Goal: Task Accomplishment & Management: Use online tool/utility

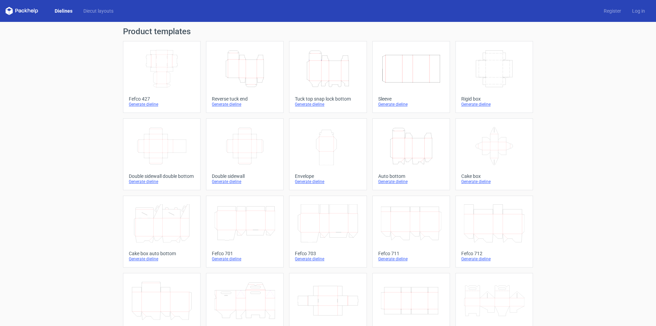
click at [242, 71] on icon "Height Depth Width" at bounding box center [245, 69] width 60 height 38
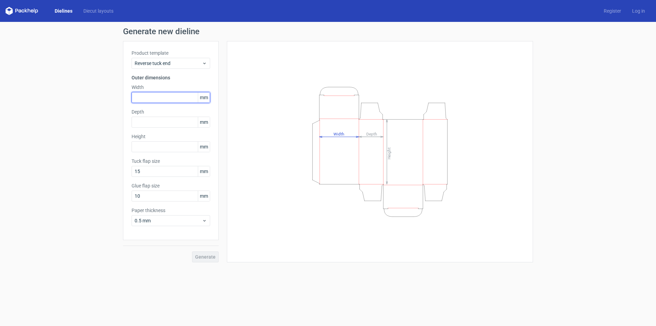
click at [154, 96] on input "text" at bounding box center [171, 97] width 79 height 11
drag, startPoint x: 153, startPoint y: 99, endPoint x: 117, endPoint y: 99, distance: 36.2
click at [117, 99] on div "Generate new dieline Product template Reverse tuck end Outer dimensions Width 1…" at bounding box center [328, 145] width 656 height 246
type input "248"
type input "108"
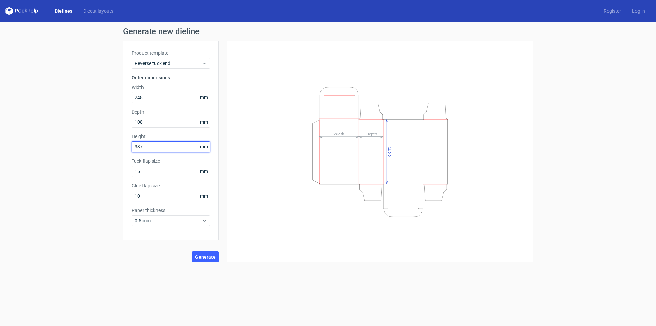
type input "337"
click at [171, 195] on input "10" at bounding box center [171, 195] width 79 height 11
click at [213, 258] on span "Generate" at bounding box center [205, 256] width 20 height 5
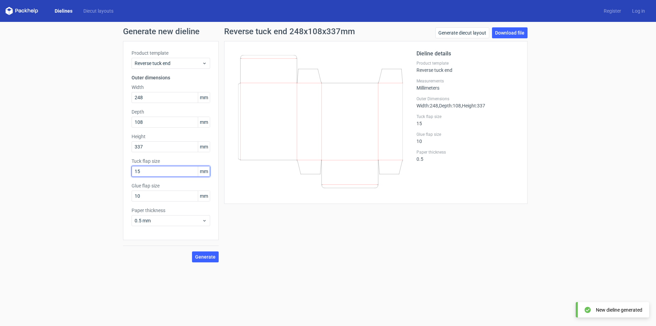
drag, startPoint x: 161, startPoint y: 171, endPoint x: 46, endPoint y: 170, distance: 114.8
click at [50, 170] on div "Generate new dieline Product template Reverse tuck end Outer dimensions Width 2…" at bounding box center [328, 145] width 656 height 246
type input "20"
click at [205, 254] on span "Generate" at bounding box center [205, 256] width 20 height 5
click at [525, 36] on link "Download file" at bounding box center [510, 32] width 36 height 11
